Goal: Task Accomplishment & Management: Use online tool/utility

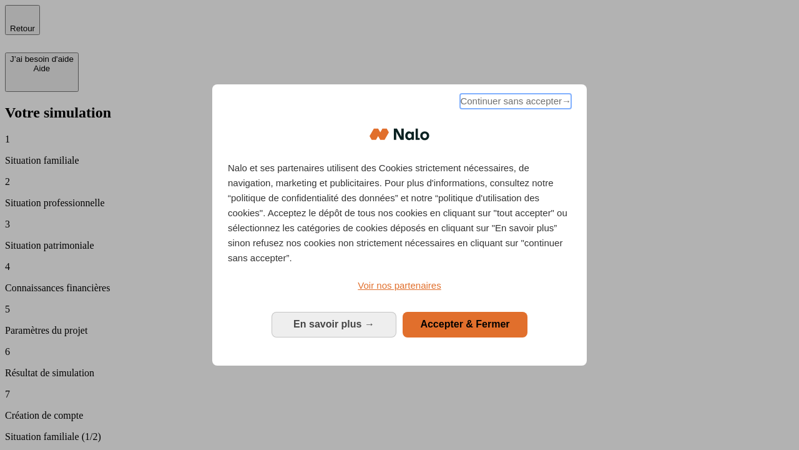
click at [514, 103] on span "Continuer sans accepter →" at bounding box center [515, 101] width 111 height 15
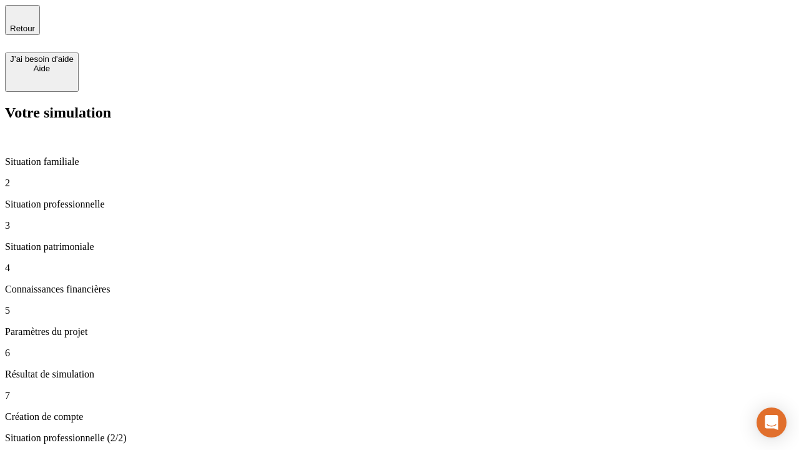
type input "30 000"
type input "1 000"
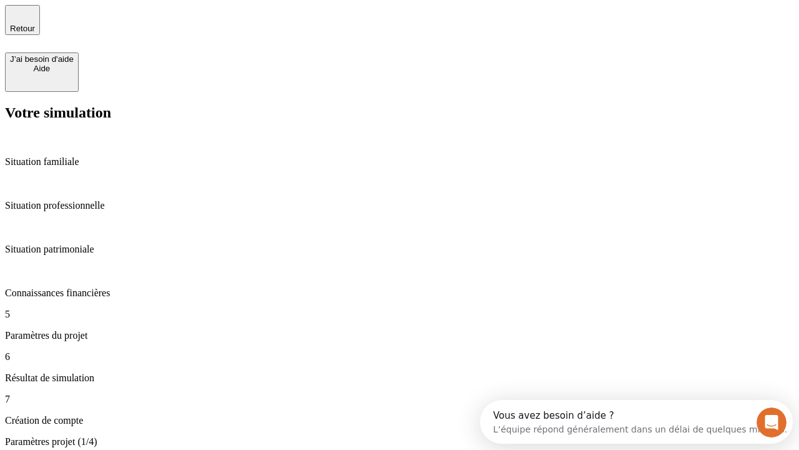
type input "40"
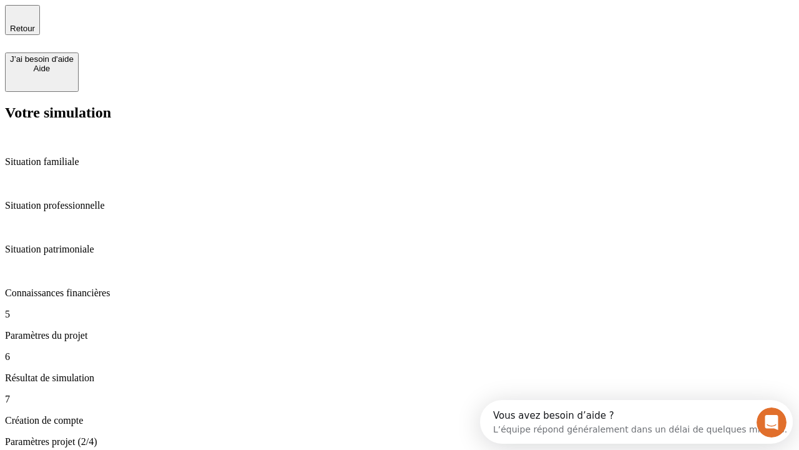
type input "200 000"
type input "640"
